Goal: Information Seeking & Learning: Learn about a topic

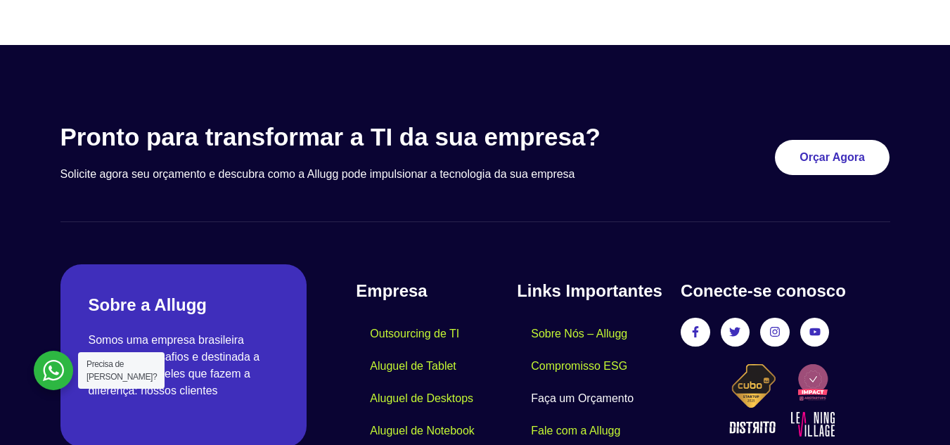
scroll to position [7708, 0]
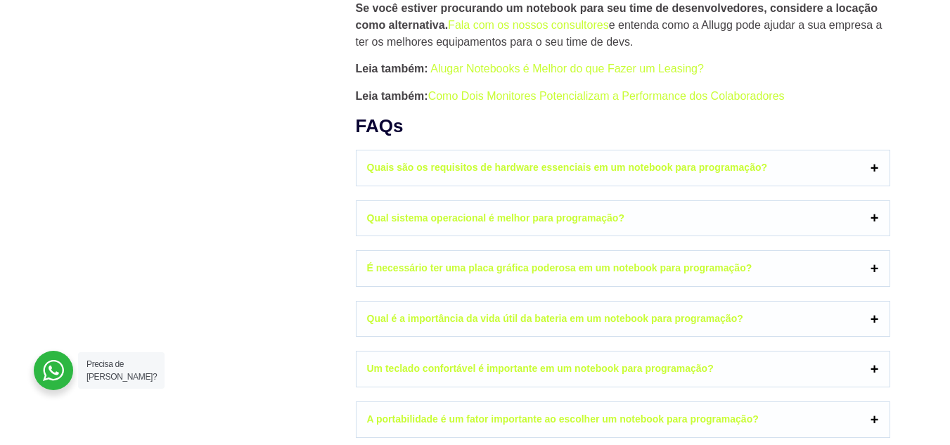
scroll to position [6819, 0]
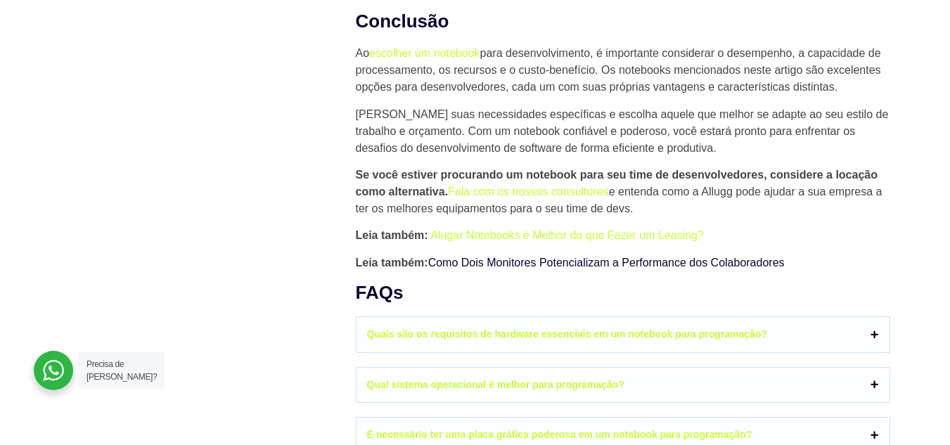
scroll to position [6749, 0]
